Goal: Task Accomplishment & Management: Manage account settings

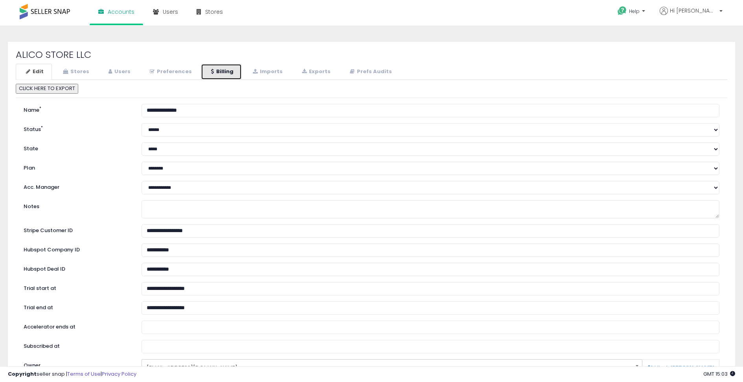
click at [216, 72] on link "Billing" at bounding box center [221, 72] width 41 height 16
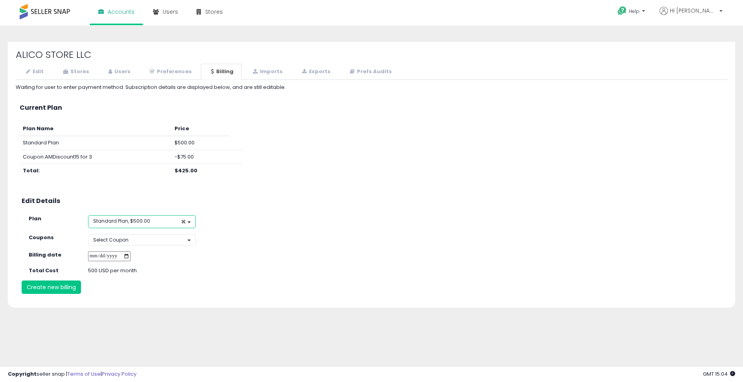
click at [185, 222] on span "×" at bounding box center [183, 221] width 5 height 8
click at [173, 221] on button "Select Plan" at bounding box center [142, 220] width 108 height 11
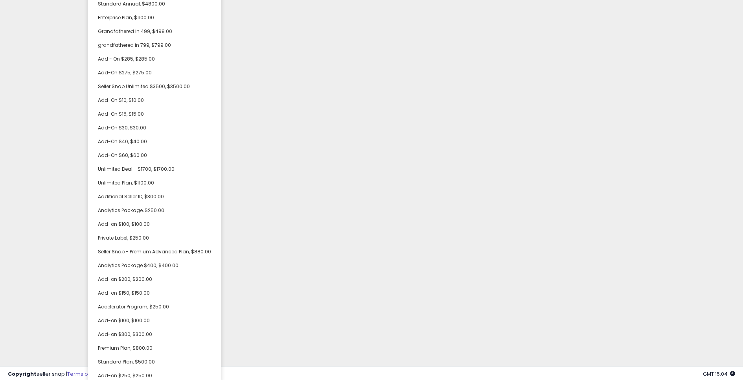
scroll to position [331, 0]
select select "**********"
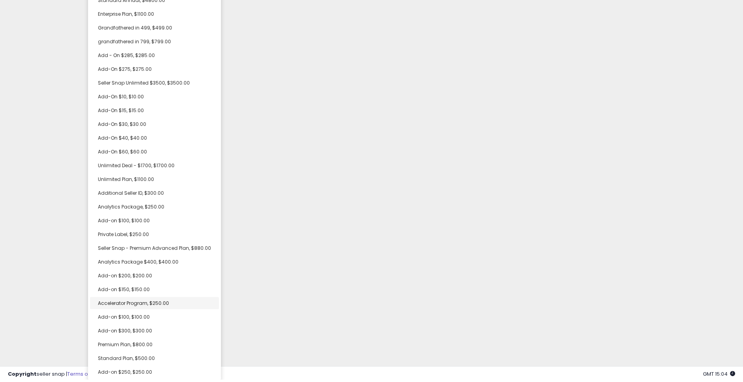
click at [147, 303] on span "Accelerator Program, $250.00" at bounding box center [133, 303] width 71 height 7
click at [289, 269] on div "Unable to login Retrieving listings data.. has not yet accepted the Terms of Us…" at bounding box center [371, 189] width 743 height 379
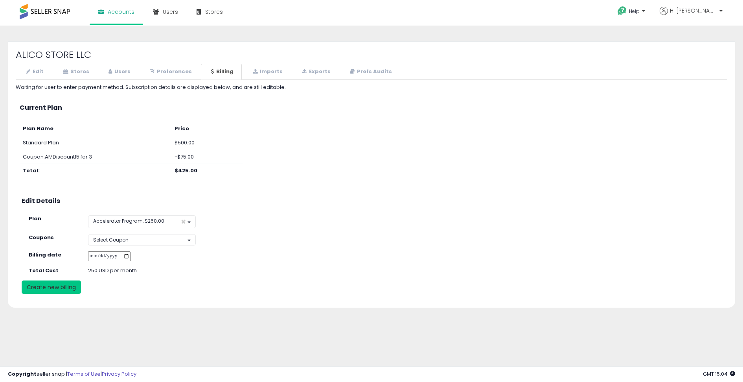
click at [59, 286] on button "Create new billing" at bounding box center [51, 286] width 59 height 13
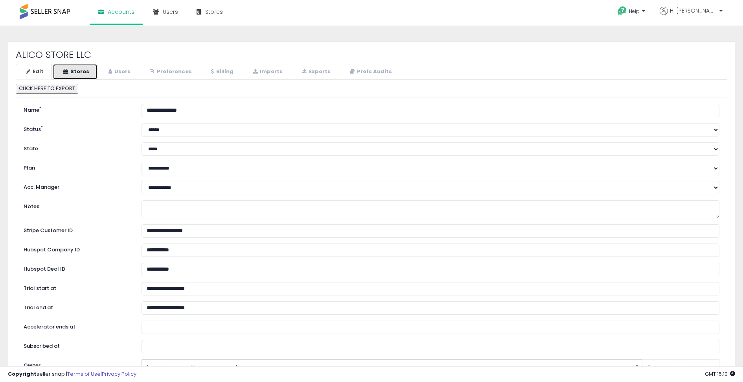
click at [90, 74] on link "Stores" at bounding box center [75, 72] width 45 height 16
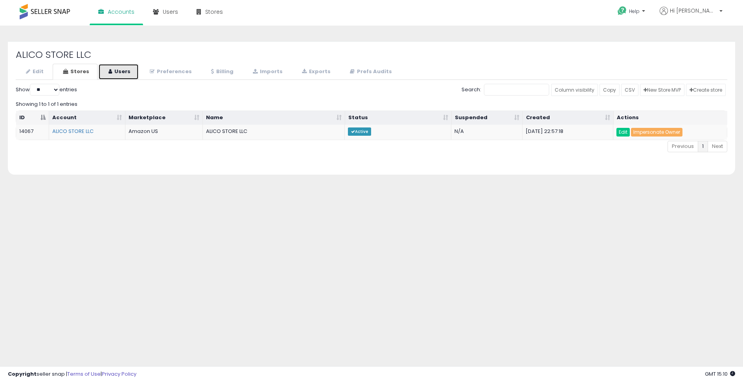
click at [131, 72] on link "Users" at bounding box center [118, 72] width 41 height 16
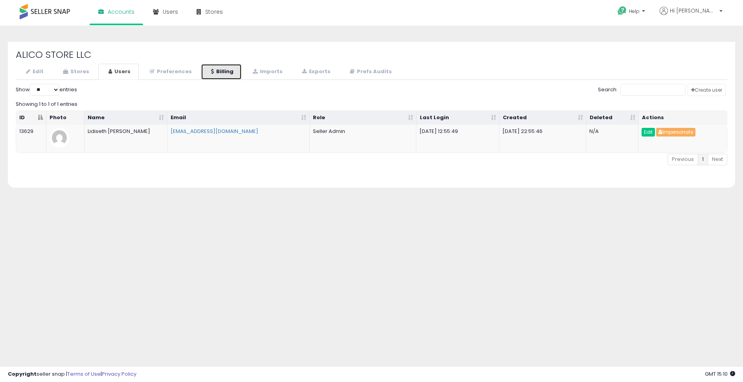
click at [203, 71] on link "Billing" at bounding box center [221, 72] width 41 height 16
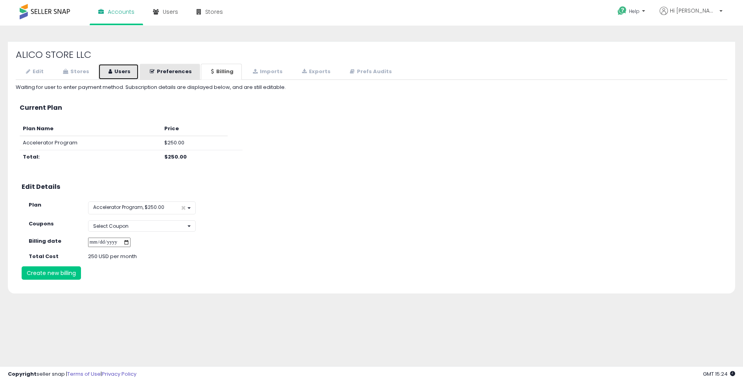
drag, startPoint x: 124, startPoint y: 70, endPoint x: 194, endPoint y: 68, distance: 70.4
click at [124, 70] on link "Users" at bounding box center [118, 72] width 41 height 16
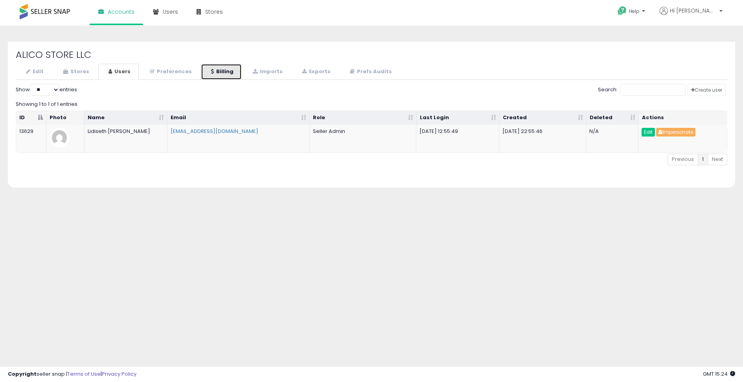
click at [212, 70] on link "Billing" at bounding box center [221, 72] width 41 height 16
